Goal: Task Accomplishment & Management: Manage account settings

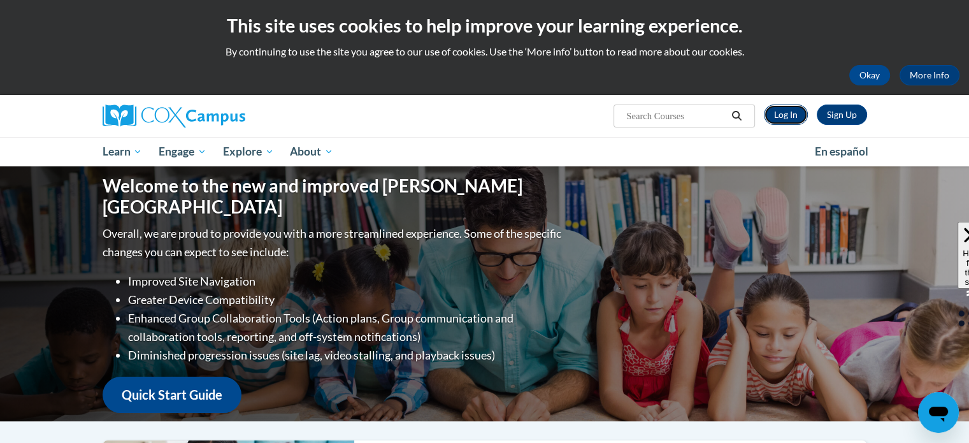
click at [787, 117] on link "Log In" at bounding box center [786, 115] width 44 height 20
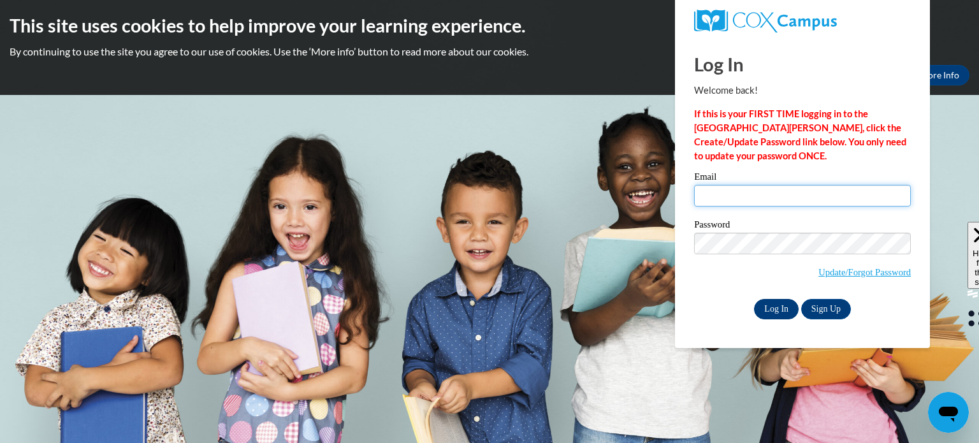
type input "[PERSON_NAME][EMAIL_ADDRESS][PERSON_NAME][DOMAIN_NAME]"
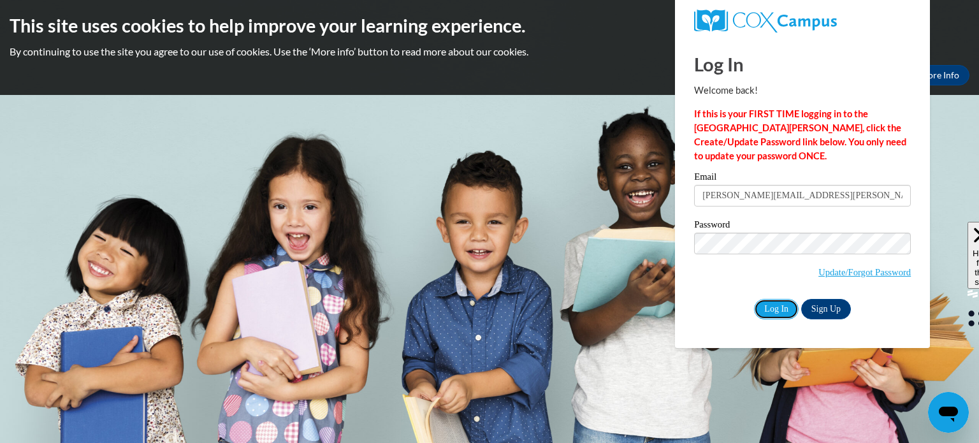
click at [760, 319] on div "Log In Sign Up" at bounding box center [802, 309] width 217 height 20
click at [776, 307] on input "Log In" at bounding box center [776, 309] width 45 height 20
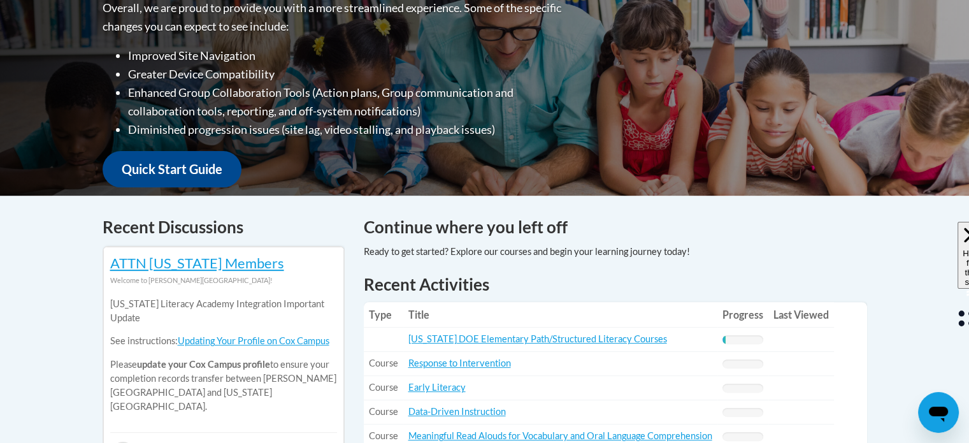
scroll to position [255, 0]
